Goal: Information Seeking & Learning: Learn about a topic

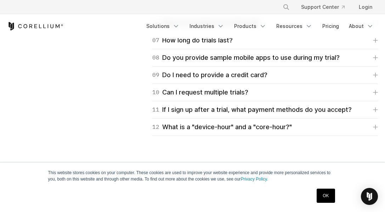
scroll to position [1149, 0]
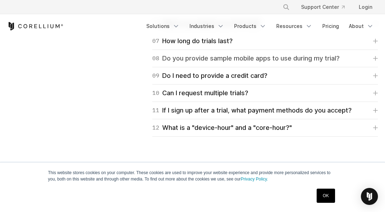
click at [374, 57] on icon at bounding box center [375, 58] width 5 height 5
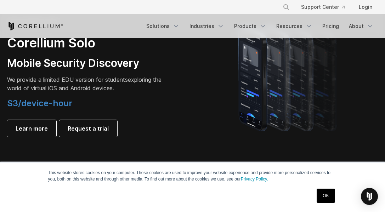
scroll to position [525, 0]
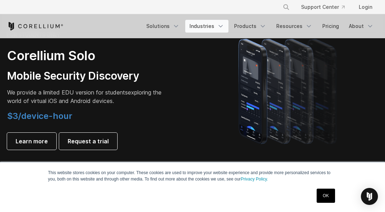
click at [224, 25] on icon "Navigation Menu" at bounding box center [220, 26] width 7 height 7
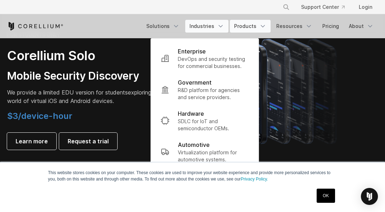
click at [264, 26] on polyline "Navigation Menu" at bounding box center [263, 26] width 4 height 2
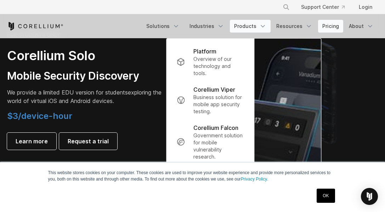
click at [329, 26] on link "Pricing" at bounding box center [330, 26] width 25 height 13
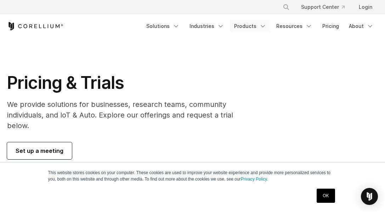
scroll to position [0, 0]
click at [262, 25] on icon "Navigation Menu" at bounding box center [262, 26] width 7 height 7
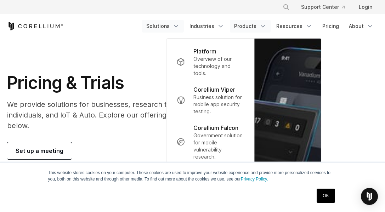
click at [174, 23] on link "Solutions" at bounding box center [163, 26] width 42 height 13
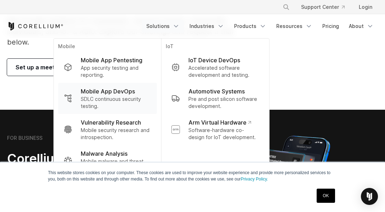
scroll to position [84, 0]
click at [325, 65] on div "Pricing & Trials We provide solutions for businesses, research teams, community…" at bounding box center [192, 31] width 385 height 87
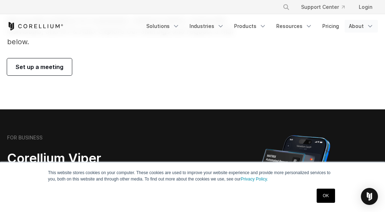
click at [361, 24] on link "About" at bounding box center [360, 26] width 33 height 13
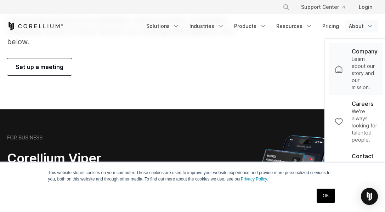
click at [361, 62] on p "Learn about our story and our mission." at bounding box center [365, 73] width 26 height 35
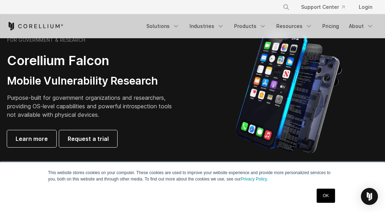
scroll to position [357, 0]
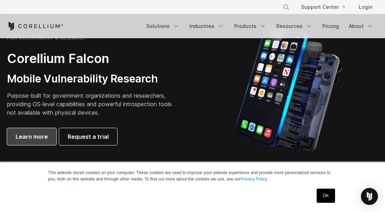
click at [20, 133] on span "Learn more" at bounding box center [32, 136] width 32 height 8
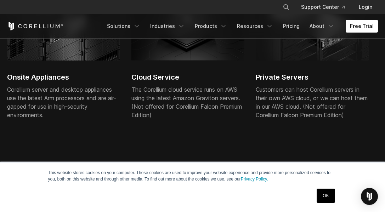
scroll to position [1839, 0]
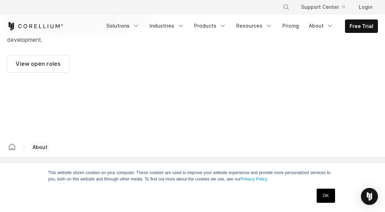
scroll to position [993, 0]
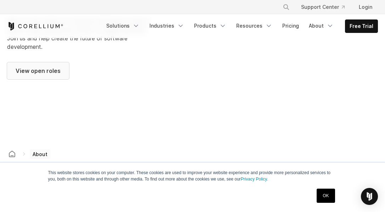
click at [43, 75] on span "View open roles" at bounding box center [38, 71] width 45 height 8
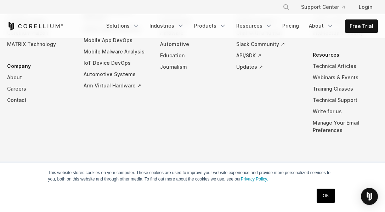
scroll to position [795, 0]
click at [341, 67] on link "Technical Articles" at bounding box center [345, 66] width 65 height 11
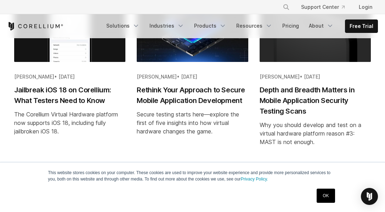
scroll to position [795, 0]
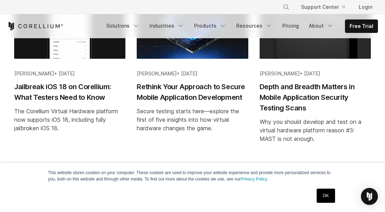
click at [87, 87] on h2 "Jailbreak iOS 18 on Corellium: What Testers Need to Know" at bounding box center [69, 91] width 111 height 21
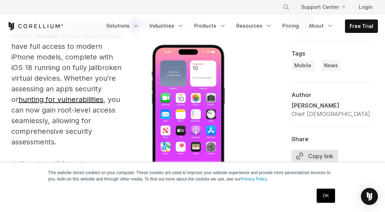
scroll to position [535, 0]
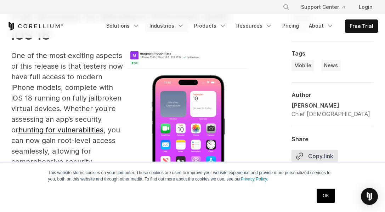
click at [183, 24] on icon "Navigation Menu" at bounding box center [180, 25] width 7 height 7
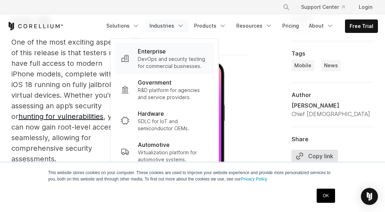
scroll to position [547, 0]
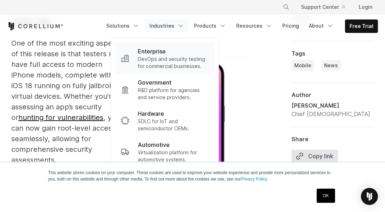
click at [172, 72] on link "Enterprise DevOps and security testing for commercial businesses." at bounding box center [164, 58] width 99 height 31
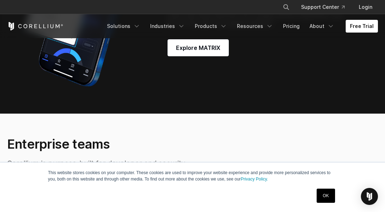
scroll to position [1132, 0]
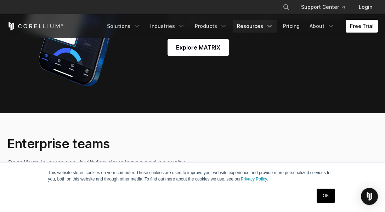
click at [267, 27] on link "Resources" at bounding box center [255, 26] width 45 height 13
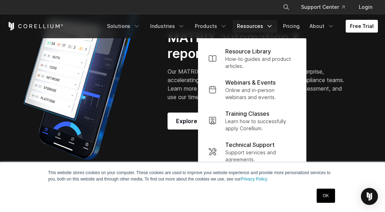
scroll to position [1053, 0]
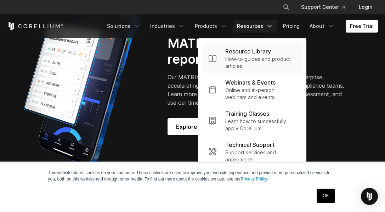
click at [239, 53] on p "Resource Library" at bounding box center [248, 51] width 46 height 8
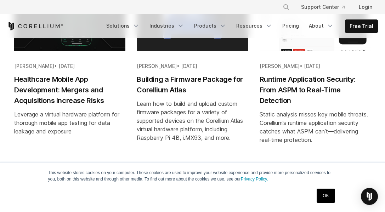
scroll to position [602, 0]
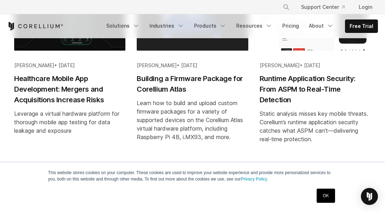
click at [201, 77] on h2 "Building a Firmware Package for Corellium Atlas" at bounding box center [192, 83] width 111 height 21
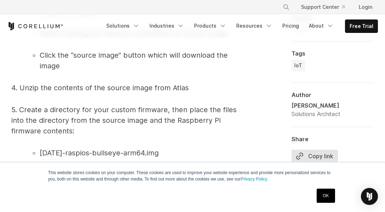
scroll to position [1244, 0]
